Goal: Task Accomplishment & Management: Use online tool/utility

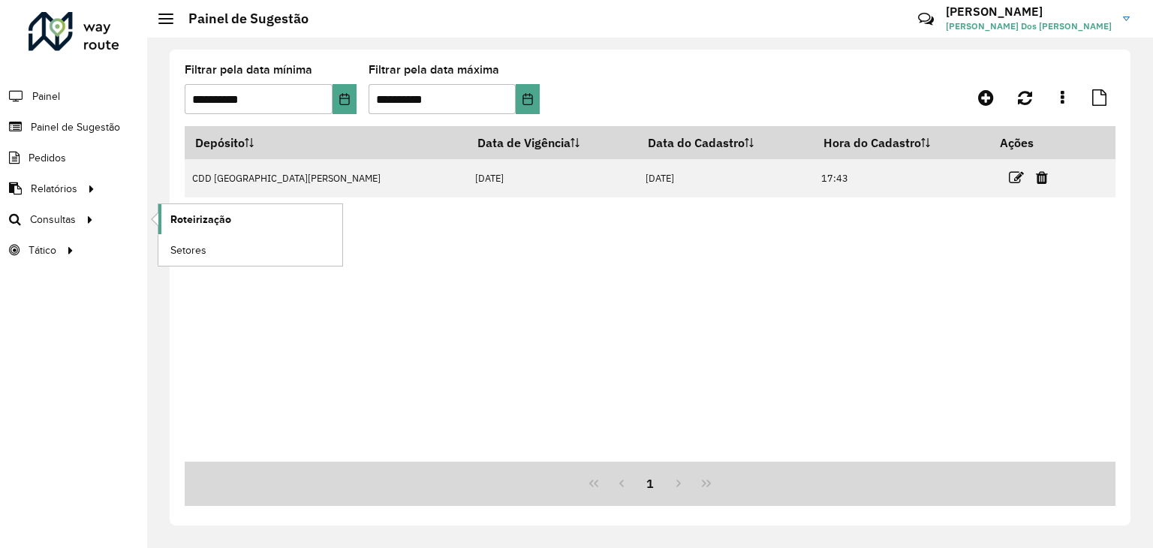
drag, startPoint x: 0, startPoint y: 0, endPoint x: 185, endPoint y: 215, distance: 283.8
click at [185, 215] on span "Roteirização" at bounding box center [200, 220] width 61 height 16
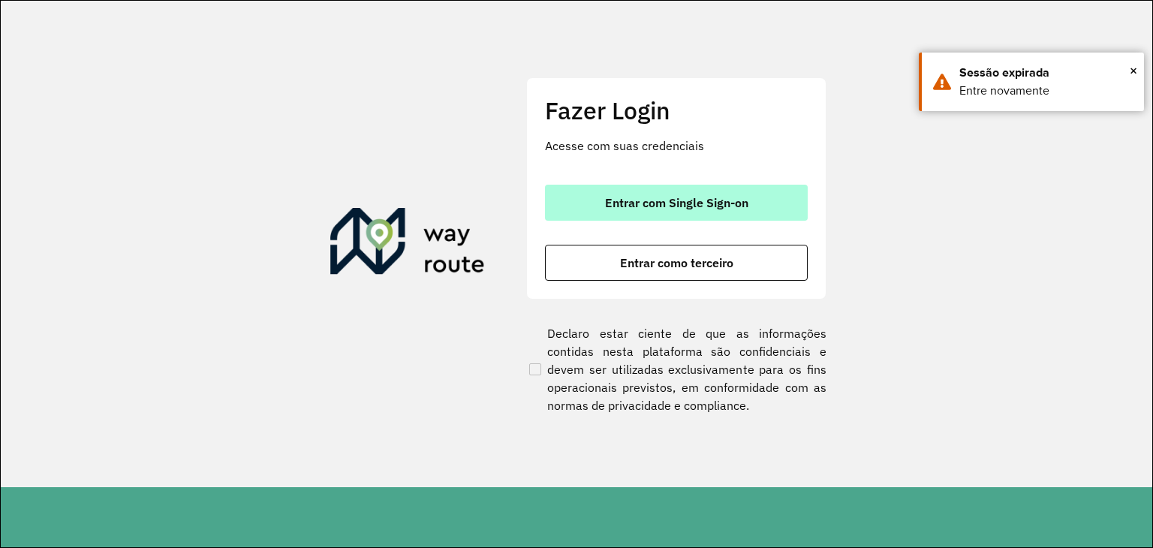
click at [700, 209] on span "Entrar com Single Sign-on" at bounding box center [676, 203] width 143 height 12
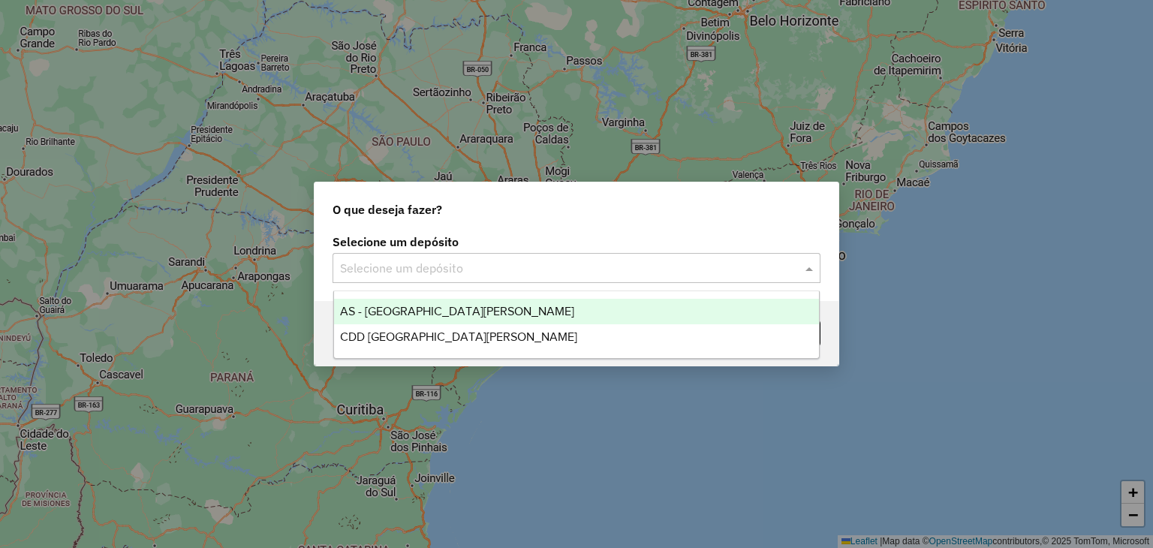
click at [485, 270] on input "text" at bounding box center [561, 269] width 443 height 18
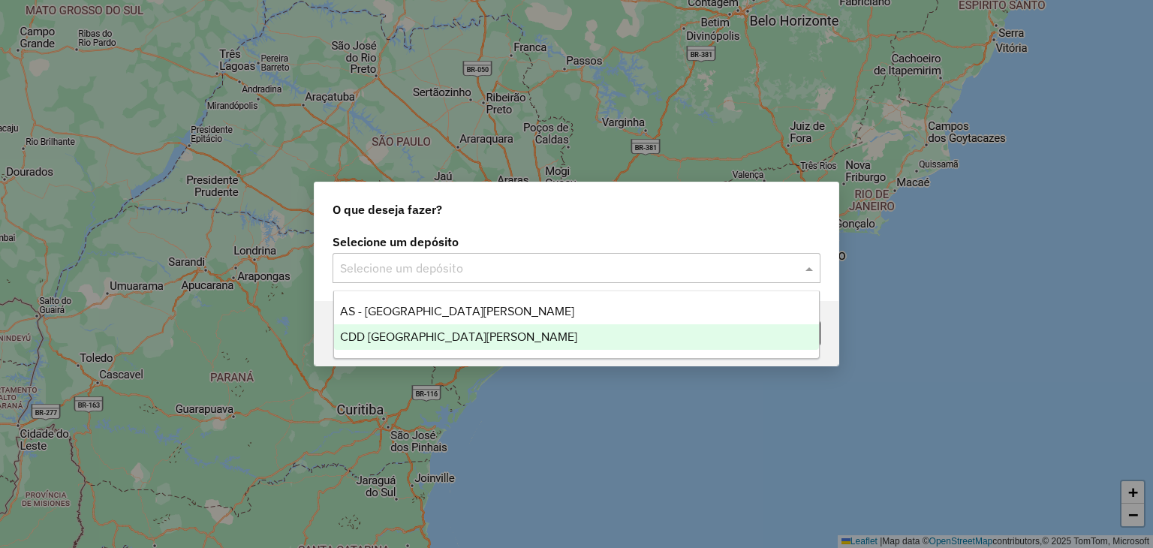
click at [482, 339] on div "CDD [GEOGRAPHIC_DATA]" at bounding box center [577, 337] width 486 height 26
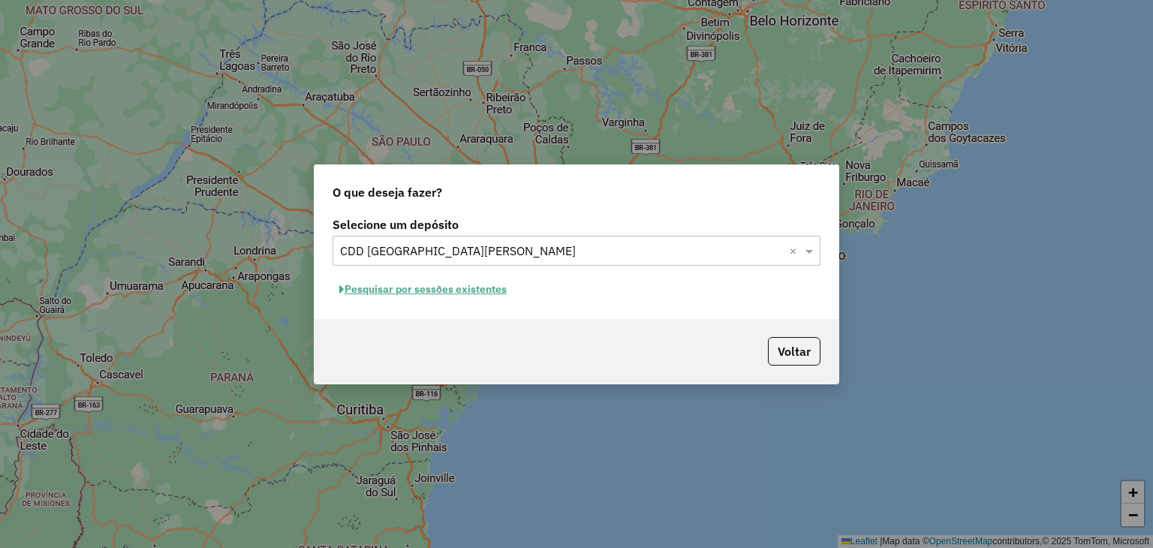
click at [438, 291] on button "Pesquisar por sessões existentes" at bounding box center [423, 289] width 181 height 23
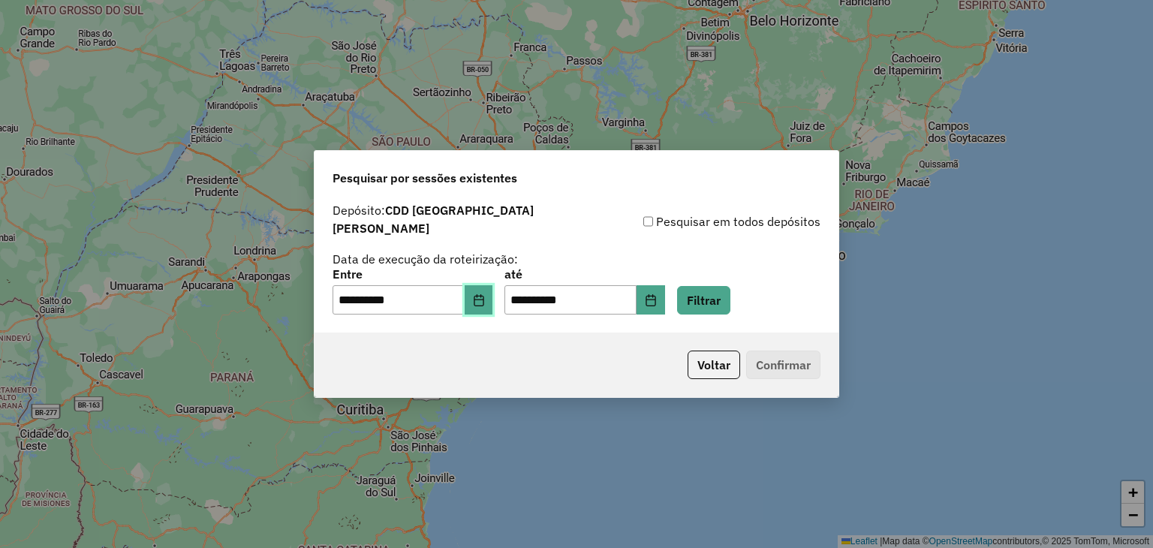
click at [485, 297] on icon "Choose Date" at bounding box center [479, 300] width 12 height 12
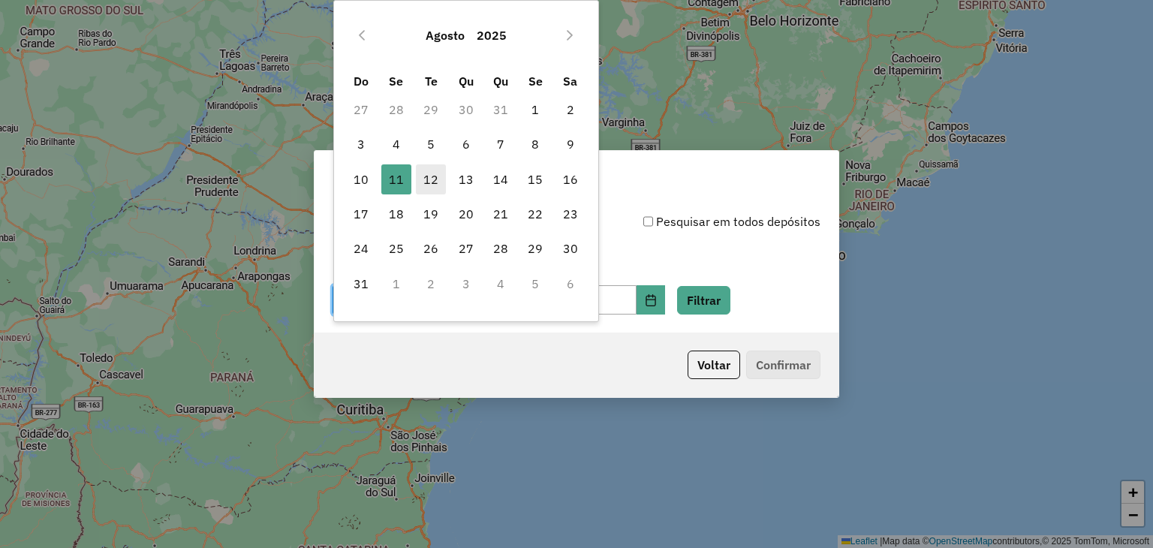
click at [417, 165] on span "12" at bounding box center [431, 179] width 30 height 30
type input "**********"
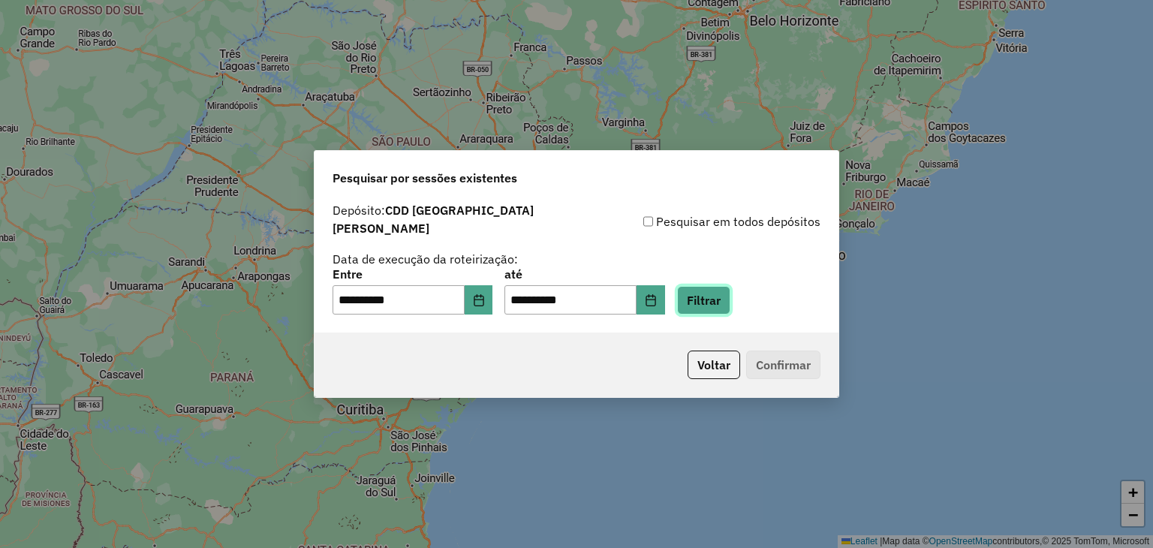
click at [706, 291] on button "Filtrar" at bounding box center [703, 300] width 53 height 29
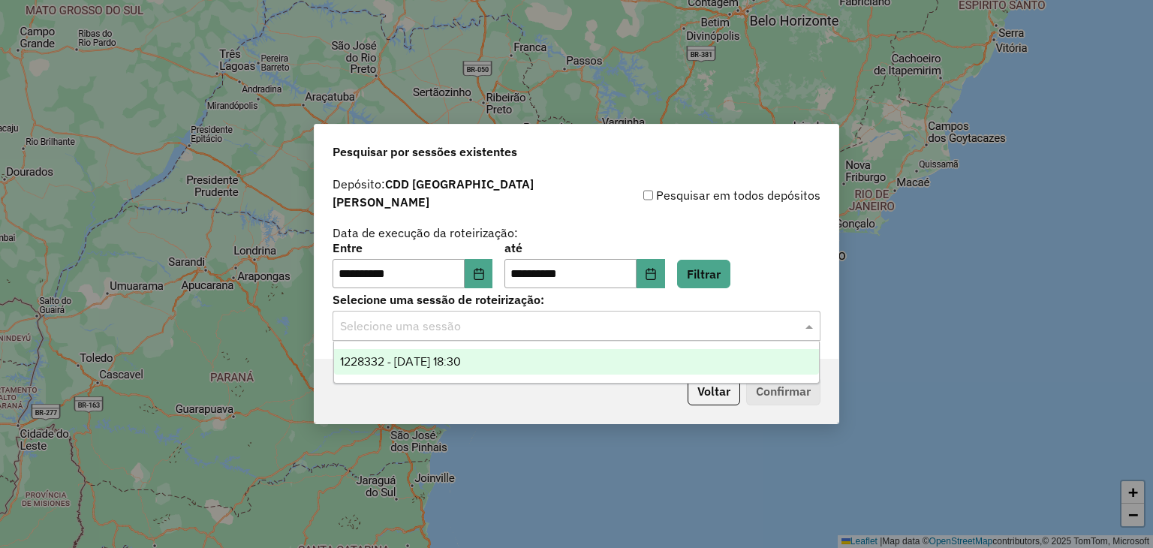
click at [468, 318] on input "text" at bounding box center [561, 327] width 443 height 18
click at [452, 367] on span "1228332 - 12/08/2025 18:30" at bounding box center [400, 361] width 121 height 13
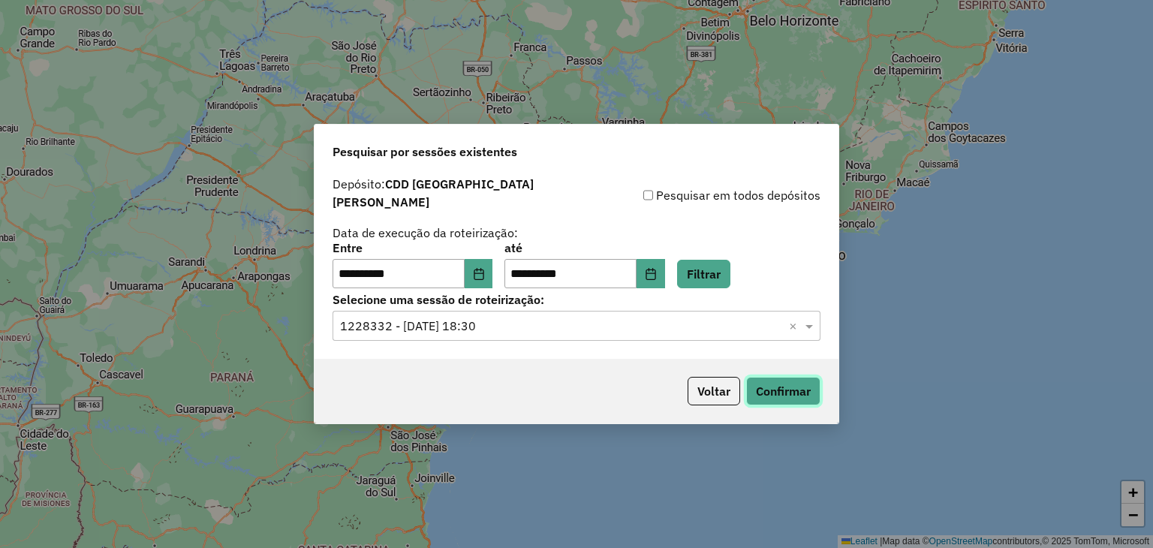
click at [763, 384] on button "Confirmar" at bounding box center [783, 391] width 74 height 29
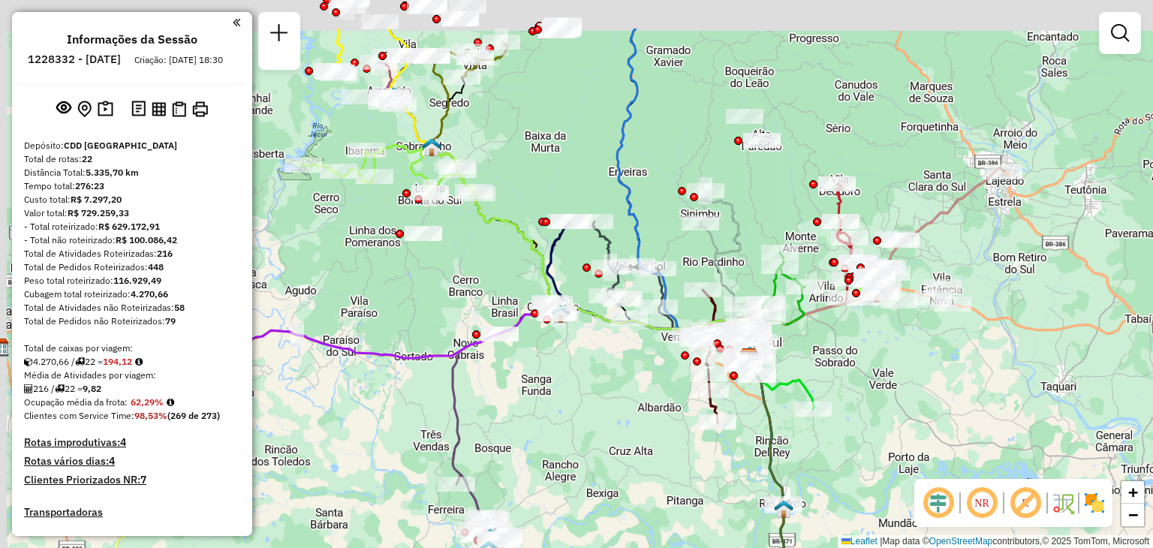
drag, startPoint x: 636, startPoint y: 275, endPoint x: 815, endPoint y: 363, distance: 199.4
click at [815, 363] on div "Janela de atendimento Grade de atendimento Capacidade Transportadoras Veículos …" at bounding box center [576, 274] width 1153 height 548
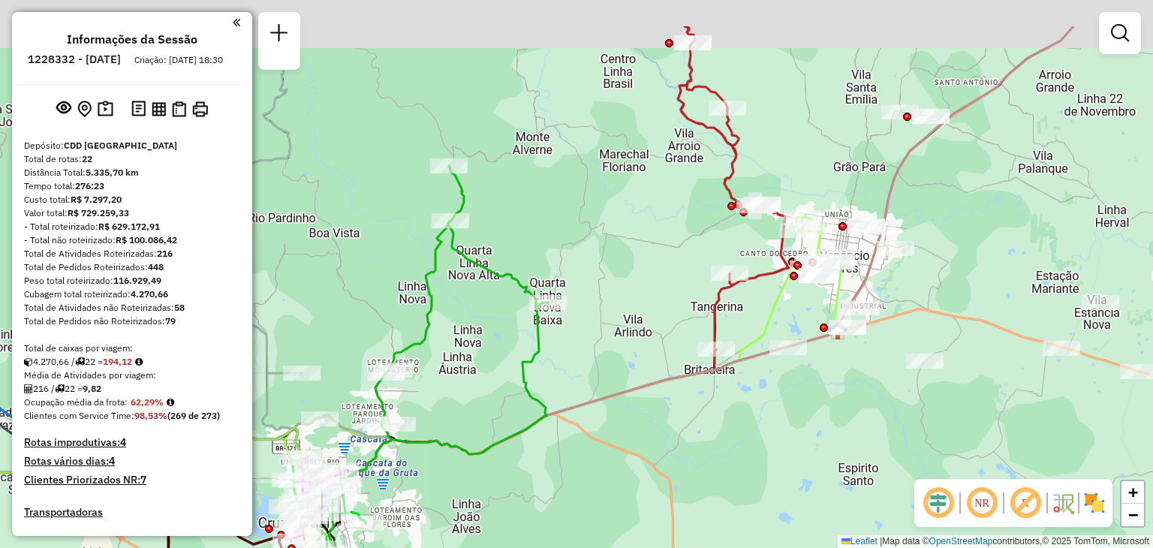
drag, startPoint x: 907, startPoint y: 298, endPoint x: 836, endPoint y: 380, distance: 108.1
click at [836, 380] on div "Janela de atendimento Grade de atendimento Capacidade Transportadoras Veículos …" at bounding box center [576, 274] width 1153 height 548
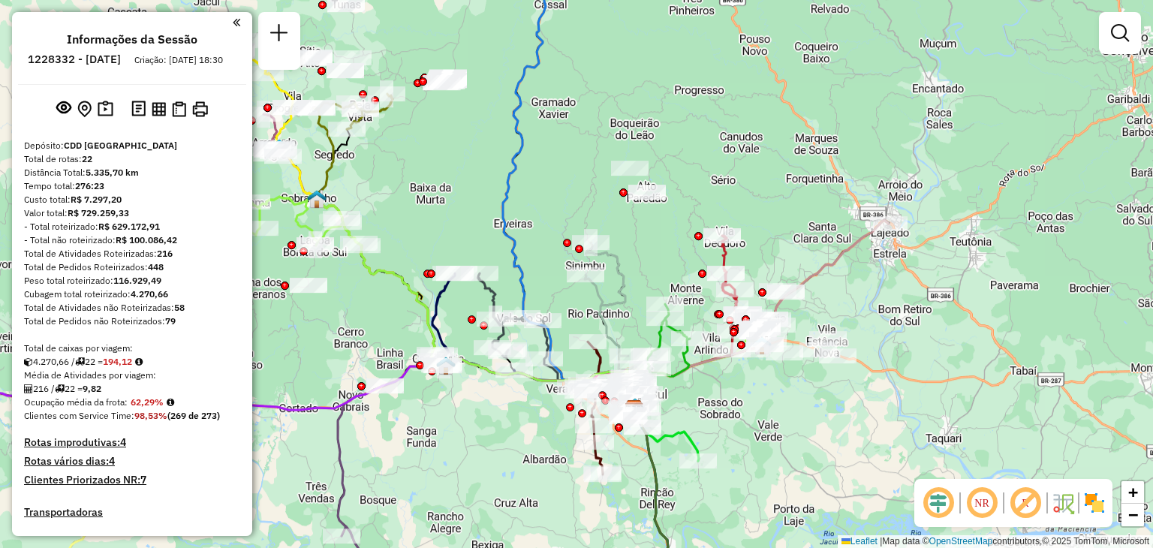
drag, startPoint x: 577, startPoint y: 223, endPoint x: 660, endPoint y: 258, distance: 89.5
click at [660, 258] on div "Janela de atendimento Grade de atendimento Capacidade Transportadoras Veículos …" at bounding box center [576, 274] width 1153 height 548
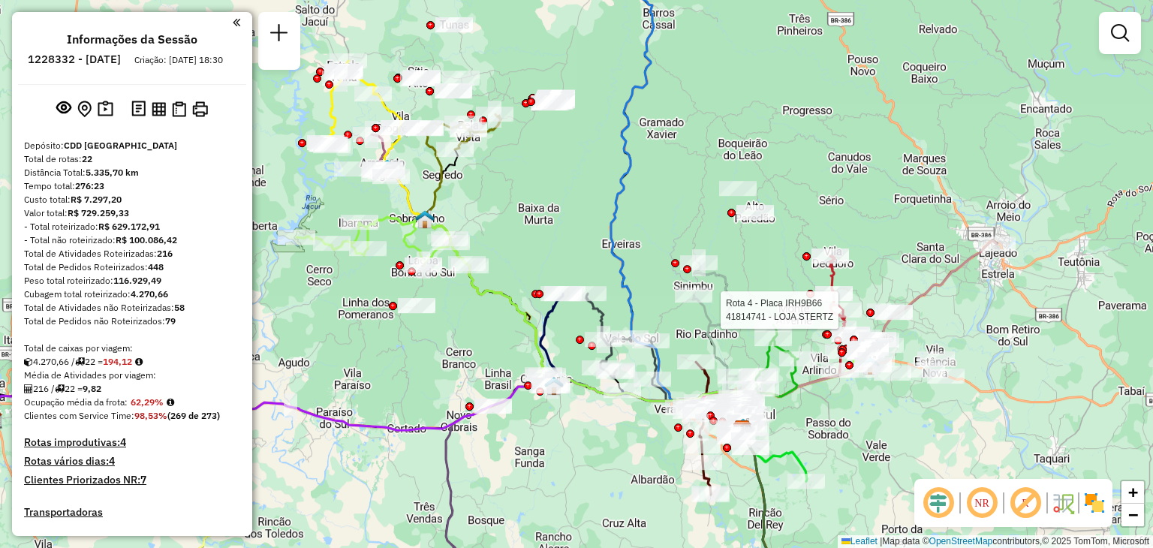
drag, startPoint x: 660, startPoint y: 241, endPoint x: 769, endPoint y: 263, distance: 111.0
click at [769, 262] on div "Rota 4 - Placa IRH9B66 41814741 - LOJA STERTZ Janela de atendimento Grade de at…" at bounding box center [576, 274] width 1153 height 548
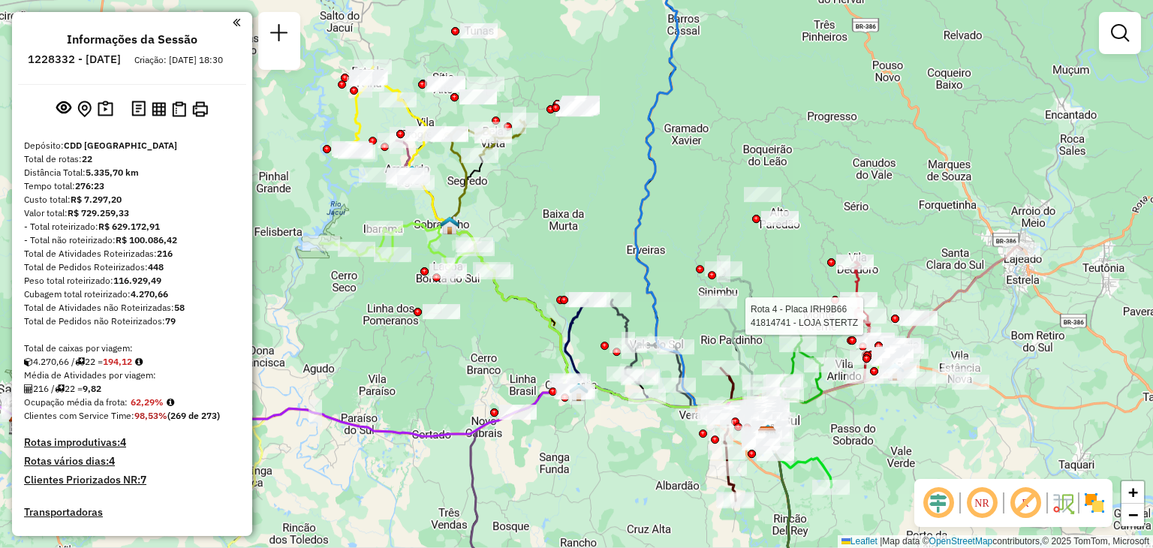
drag, startPoint x: 495, startPoint y: 239, endPoint x: 636, endPoint y: 252, distance: 141.8
click at [636, 252] on div "Rota 4 - Placa IRH9B66 41814741 - LOJA STERTZ Janela de atendimento Grade de at…" at bounding box center [576, 274] width 1153 height 548
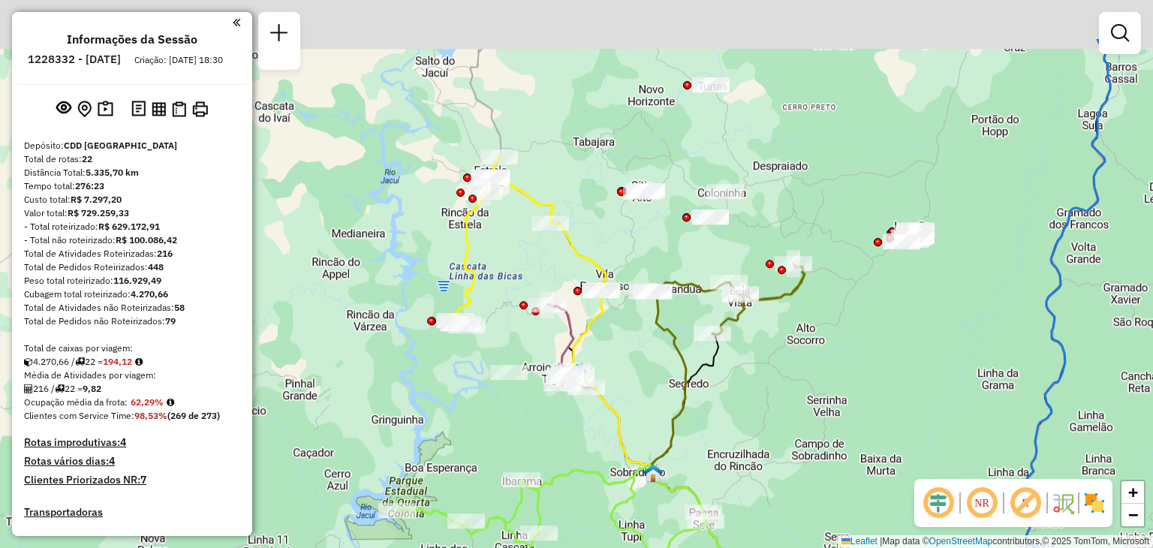
drag, startPoint x: 746, startPoint y: 97, endPoint x: 773, endPoint y: 199, distance: 105.6
click at [773, 199] on div "Rota 4 - Placa IRH9B66 41814741 - LOJA STERTZ Janela de atendimento Grade de at…" at bounding box center [576, 274] width 1153 height 548
